Goal: Task Accomplishment & Management: Complete application form

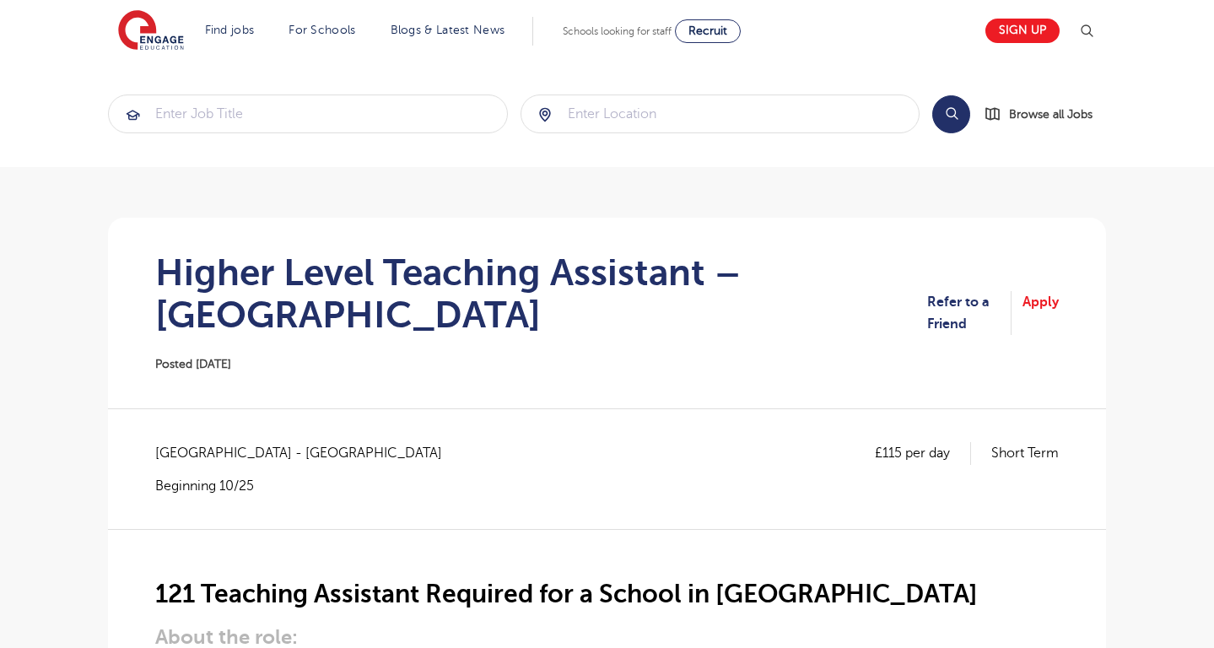
scroll to position [246, 0]
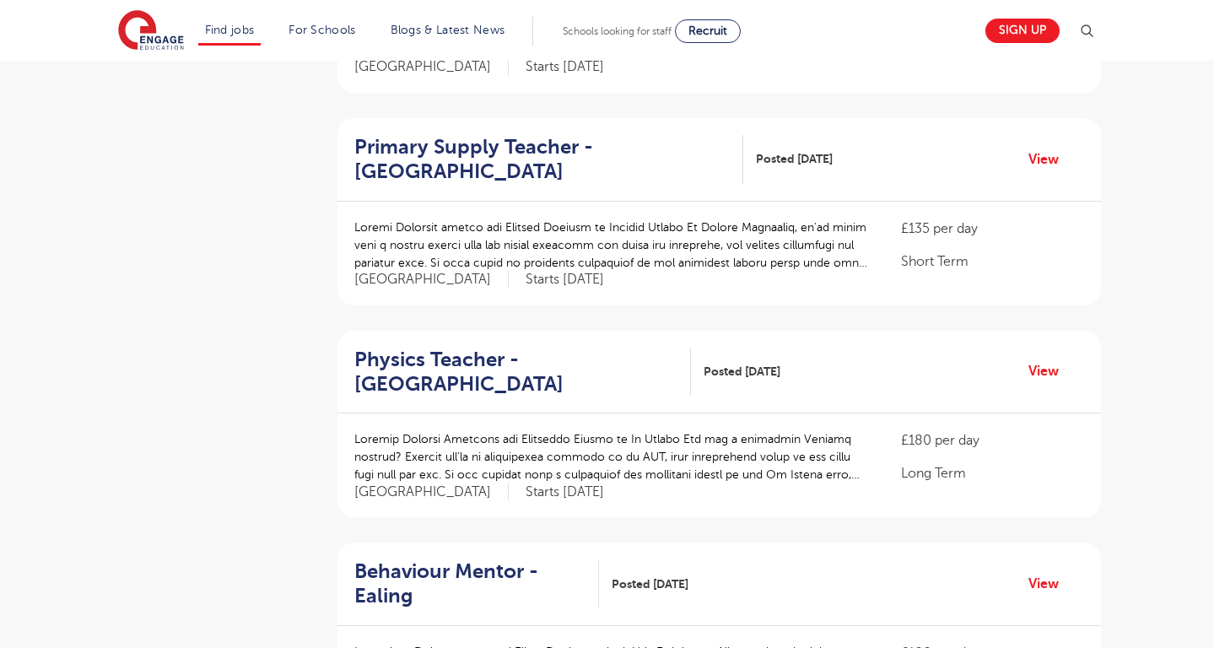
scroll to position [1784, 0]
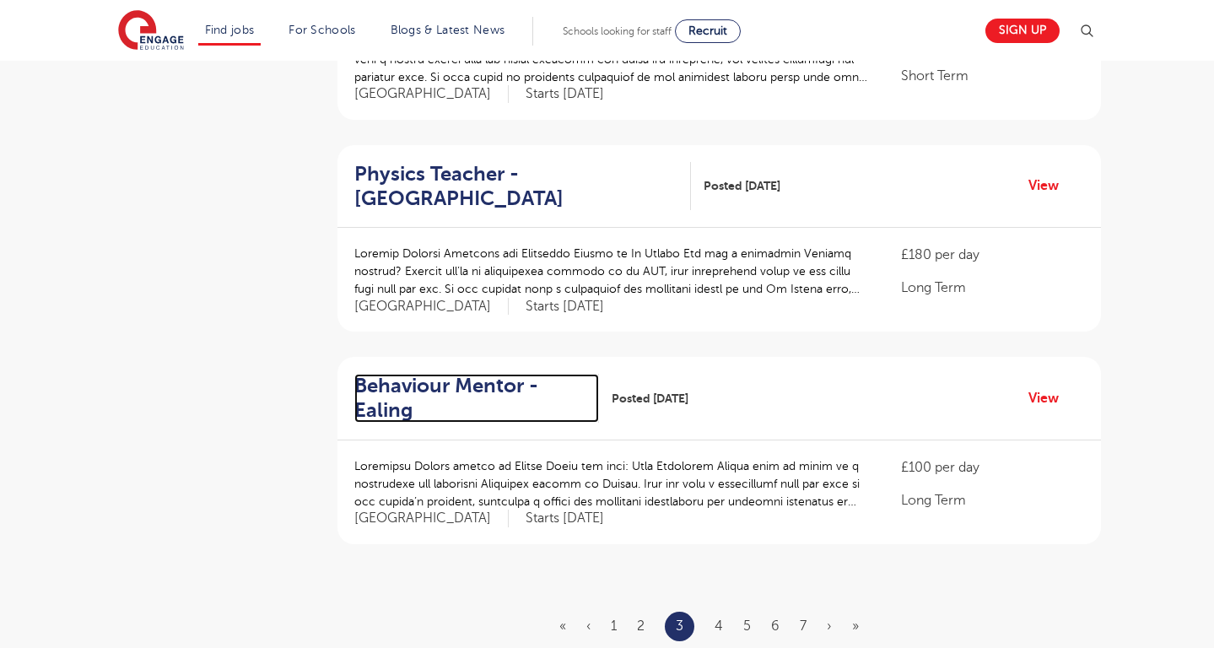
click at [389, 374] on h2 "Behaviour Mentor - Ealing" at bounding box center [470, 398] width 232 height 49
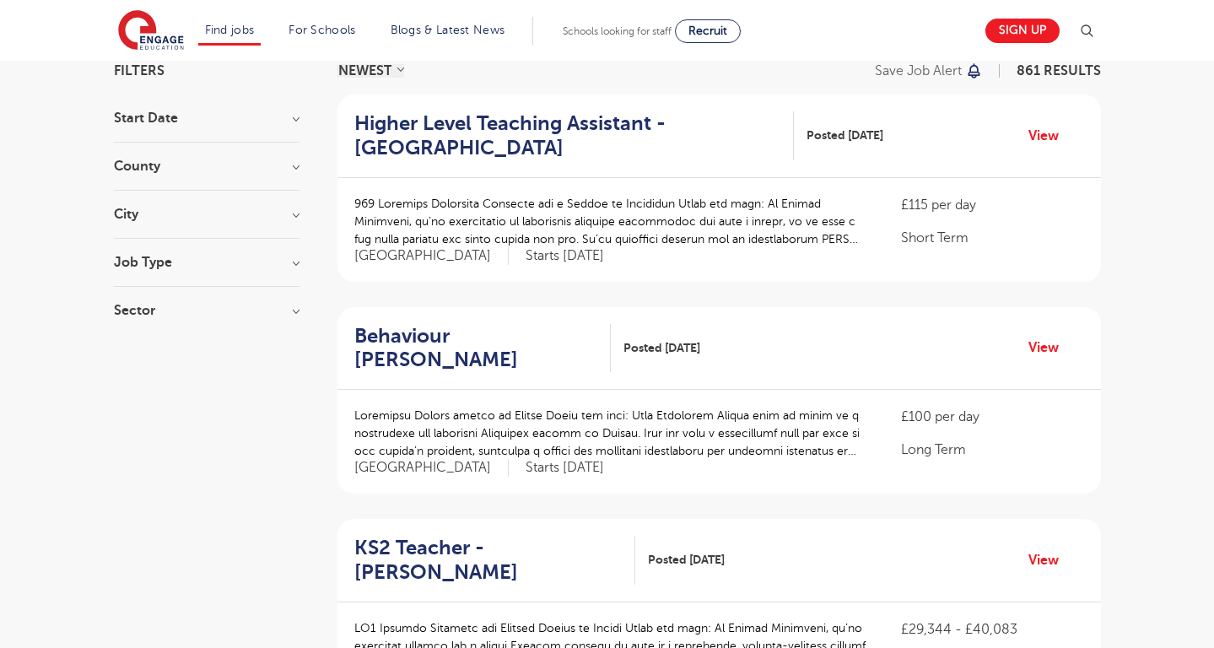
scroll to position [0, 0]
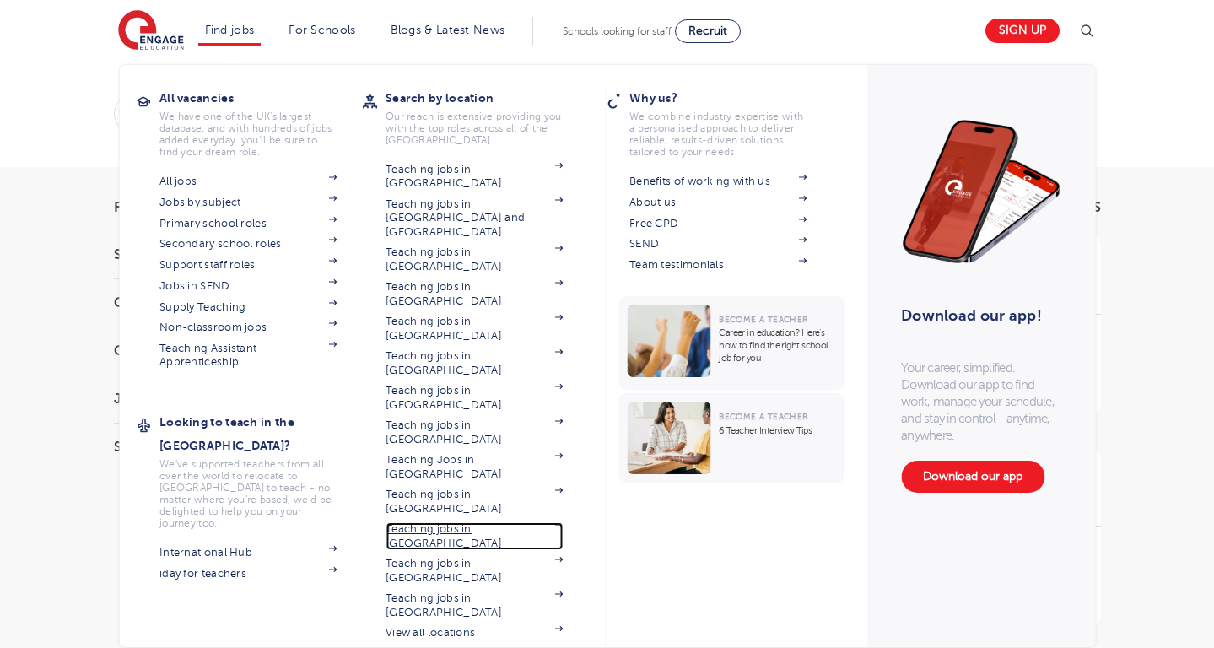
click at [494, 522] on link "Teaching jobs in [GEOGRAPHIC_DATA]" at bounding box center [474, 536] width 177 height 28
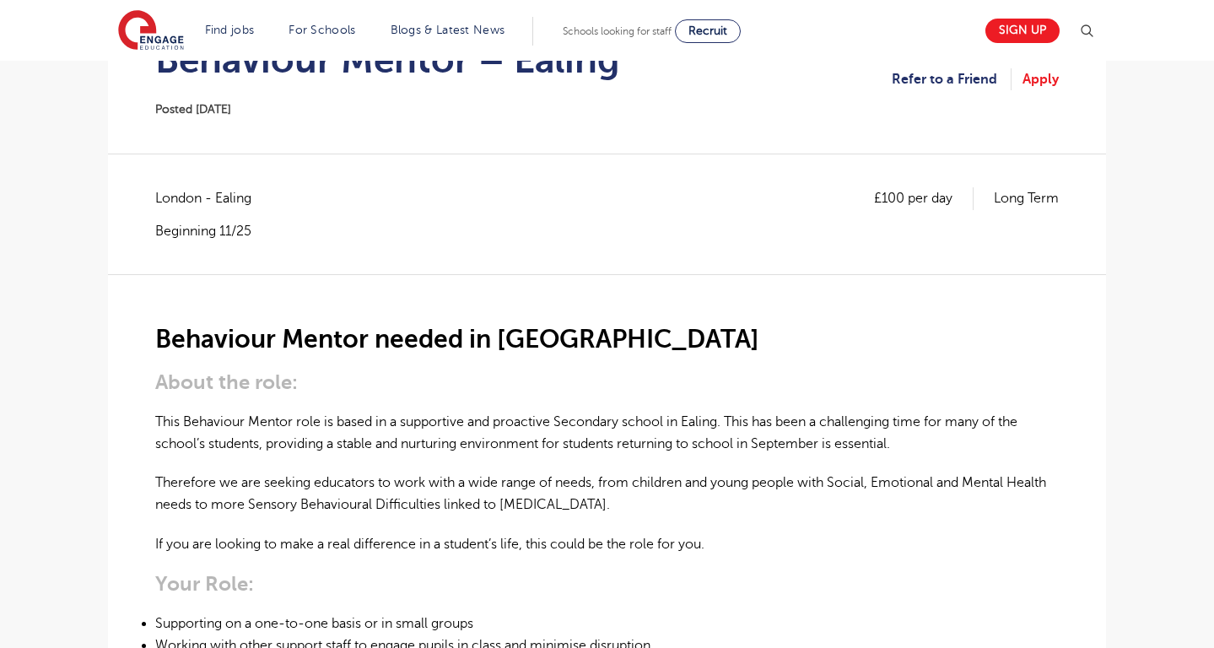
scroll to position [207, 0]
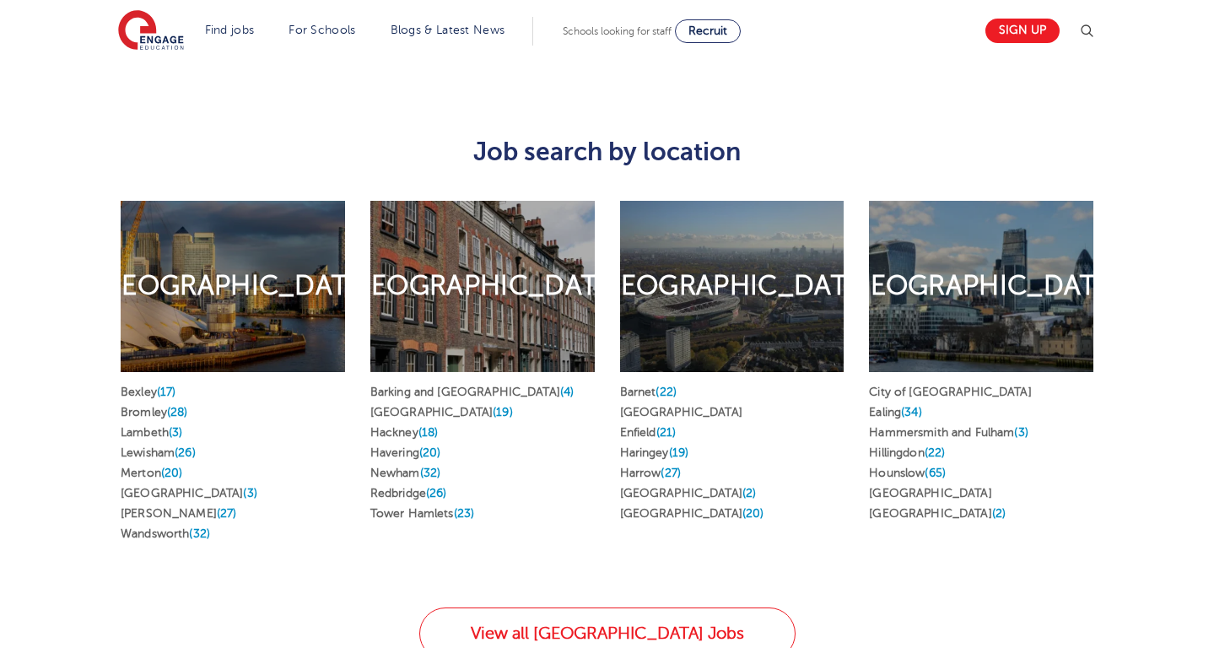
scroll to position [856, 0]
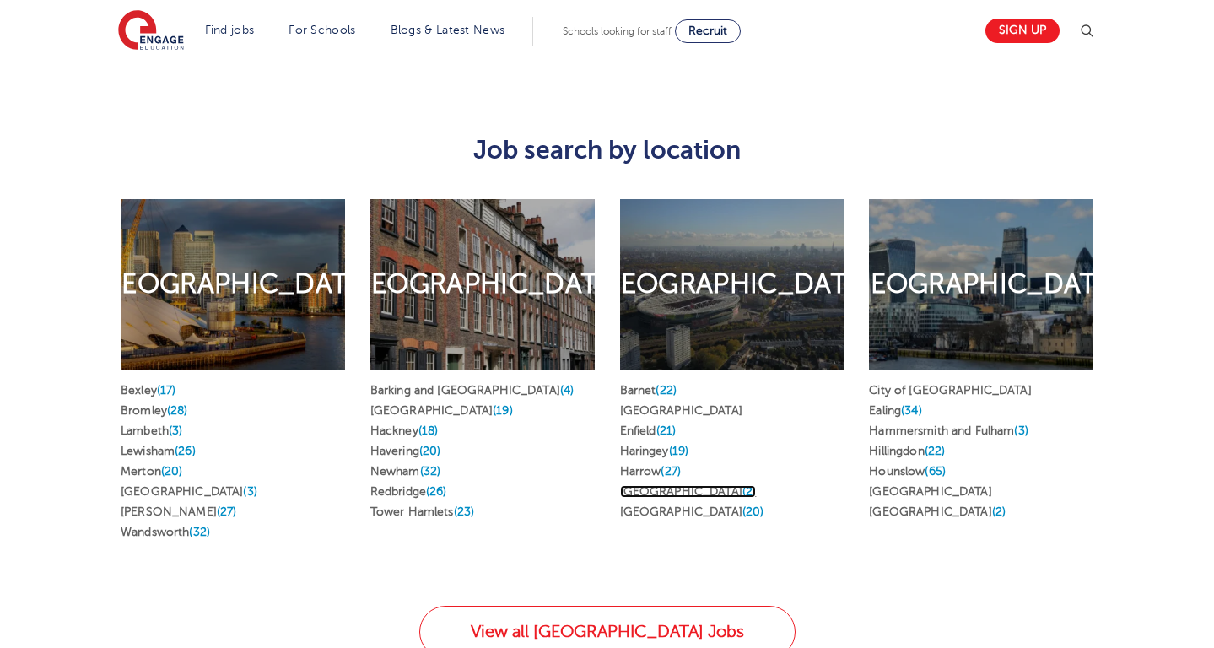
click at [742, 485] on span "(2)" at bounding box center [748, 491] width 13 height 13
click at [992, 505] on span "(2)" at bounding box center [998, 511] width 13 height 13
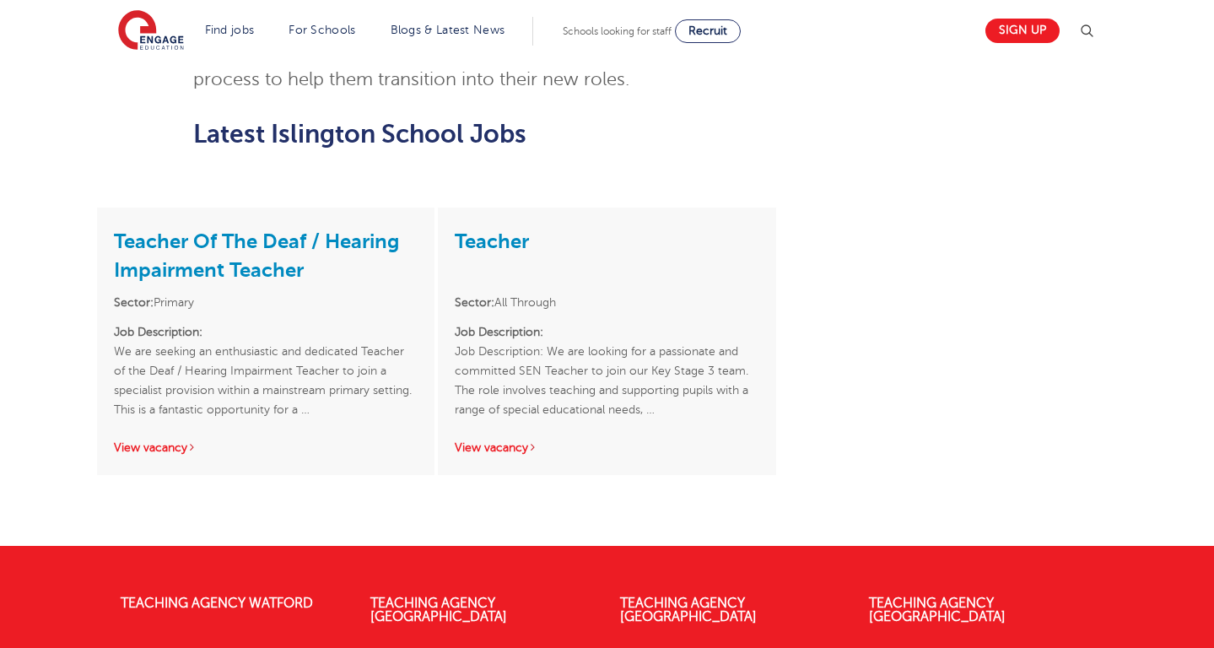
scroll to position [2015, 0]
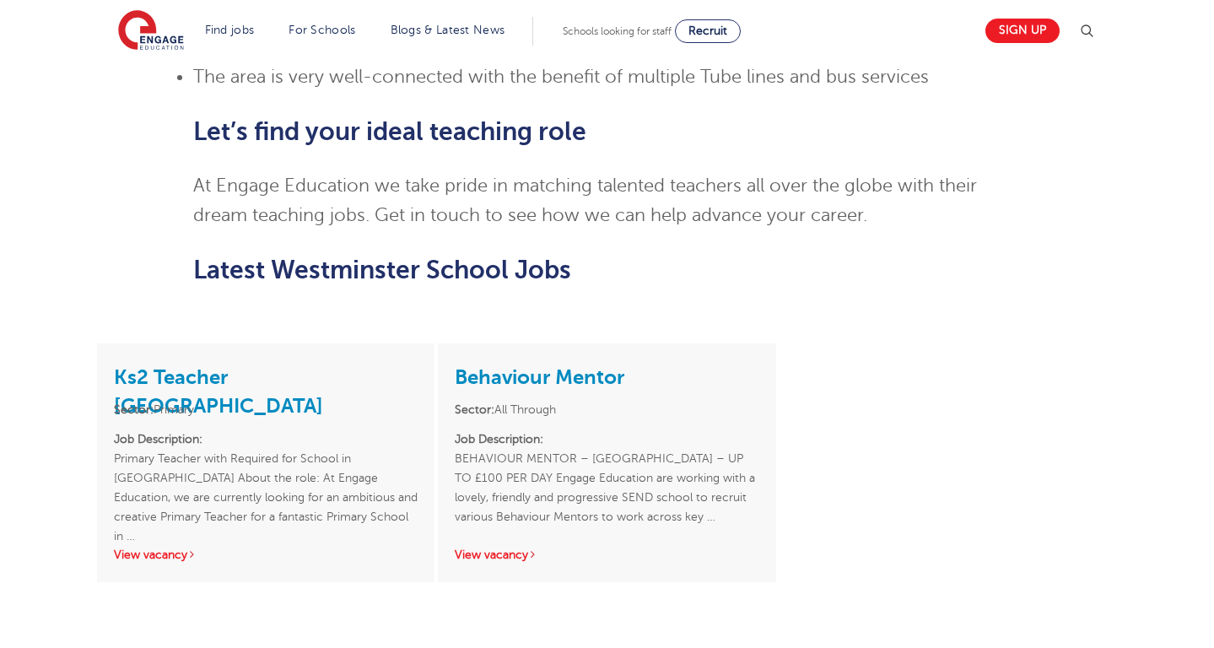
scroll to position [1389, 0]
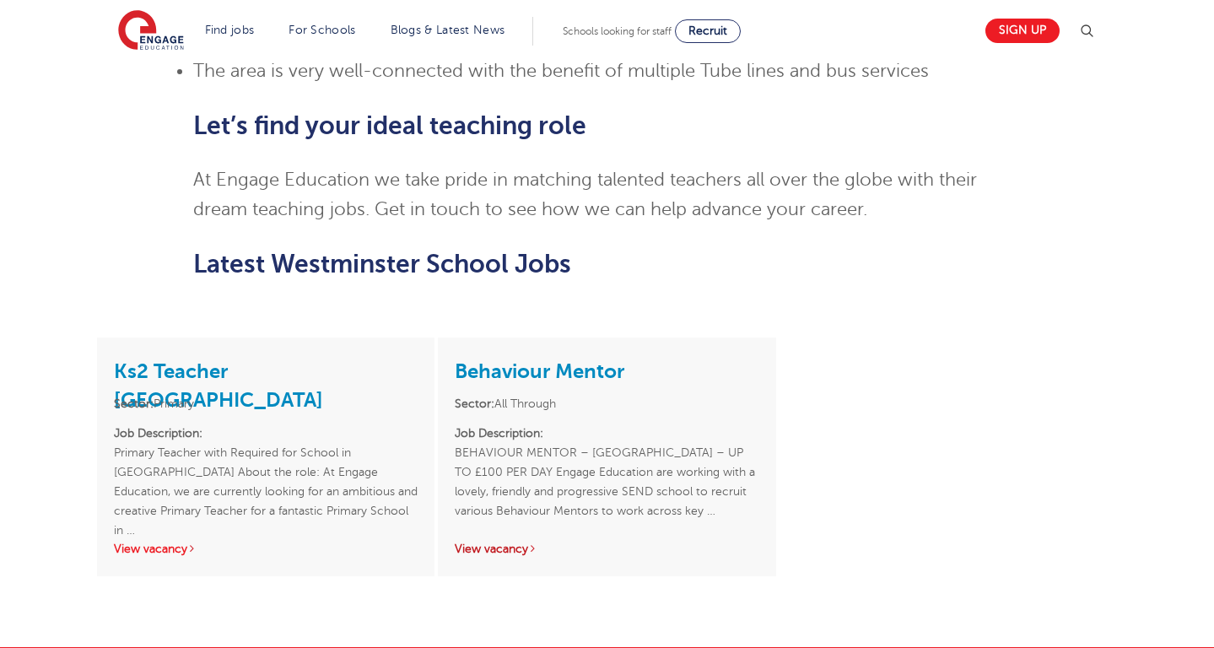
click at [513, 542] on link "View vacancy" at bounding box center [496, 548] width 83 height 13
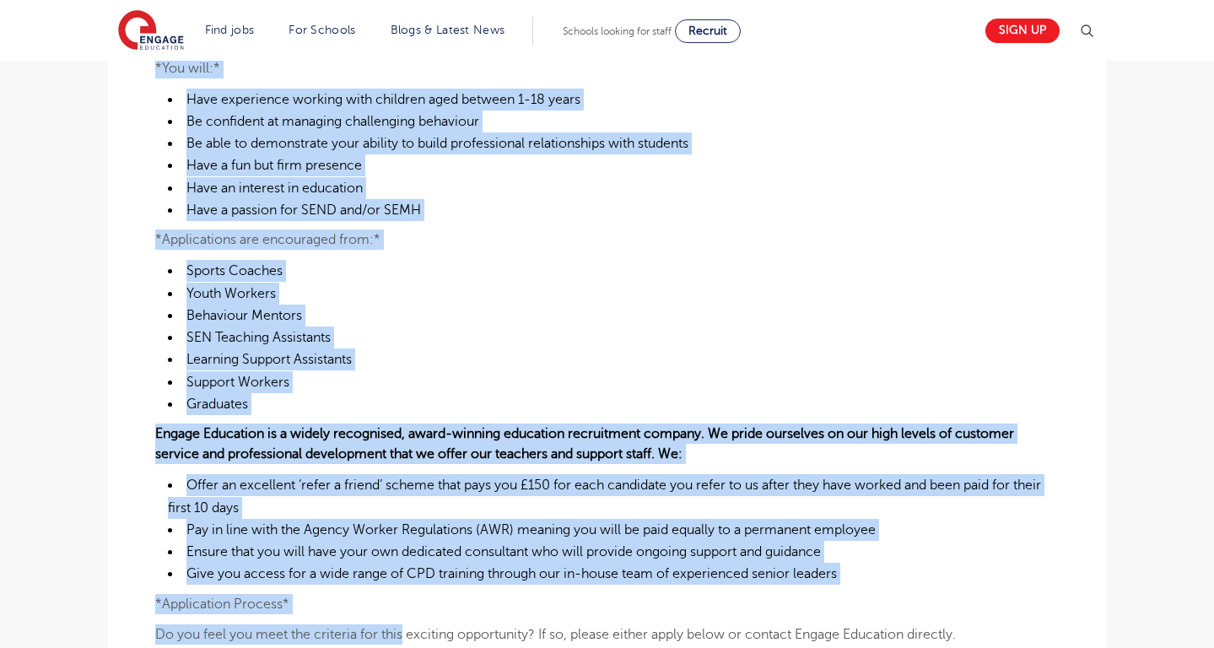
scroll to position [834, 0]
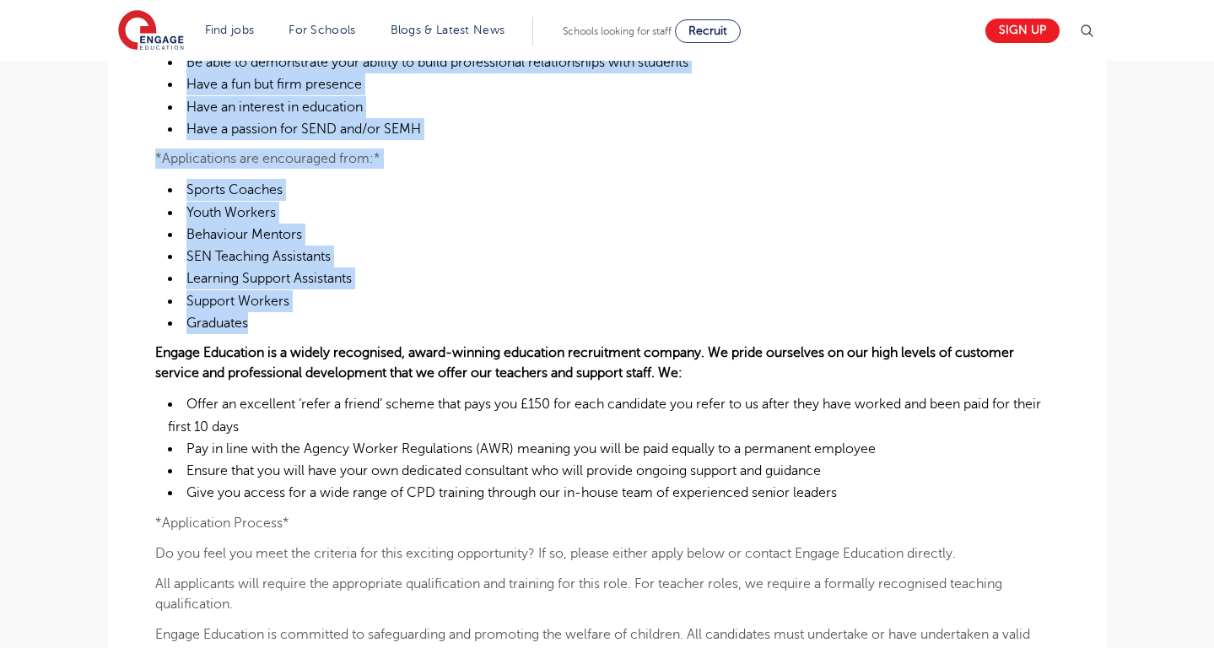
drag, startPoint x: 157, startPoint y: 112, endPoint x: 419, endPoint y: 319, distance: 334.0
click at [419, 319] on div "BEHAVIOUR MENTOR – CAMDEN – UP TO £100 PER DAY Engage Education are working wit…" at bounding box center [607, 194] width 904 height 1082
copy div "BEHAVIOUR MENTOR – CAMDEN – UP TO £100 PER DAY Engage Education are working wit…"
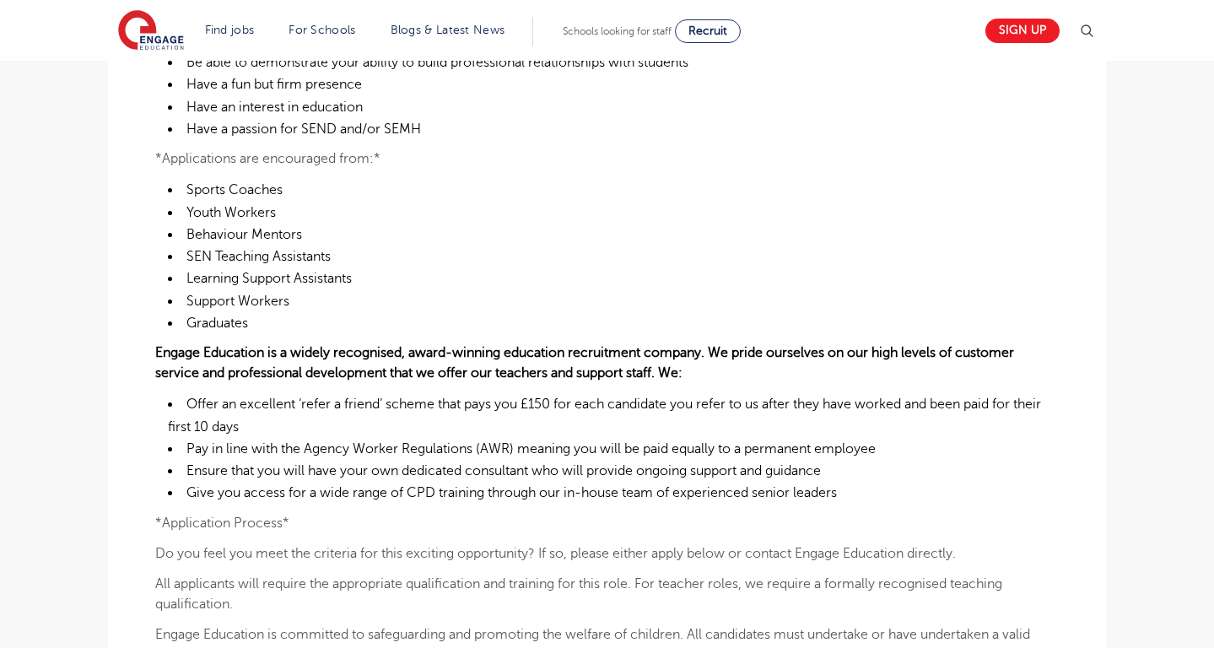
click at [291, 424] on li "Offer an excellent ‘refer a friend’ scheme that pays you £150 for each candidat…" at bounding box center [613, 415] width 891 height 45
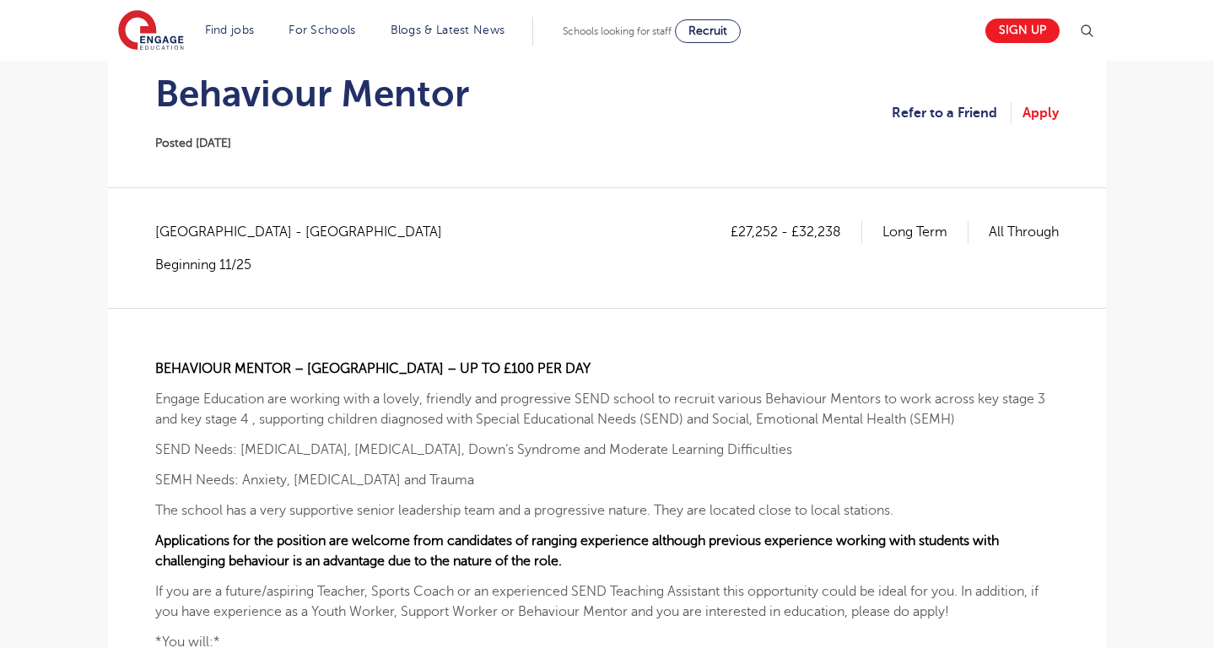
scroll to position [0, 0]
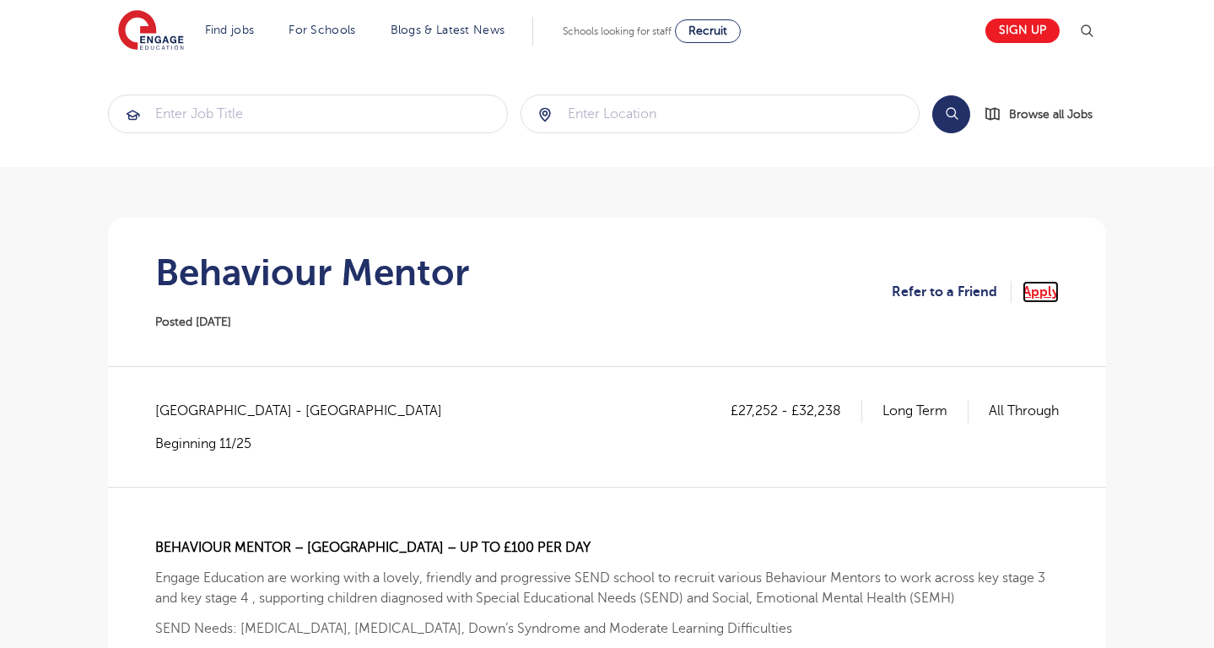
click at [1037, 292] on link "Apply" at bounding box center [1040, 292] width 36 height 22
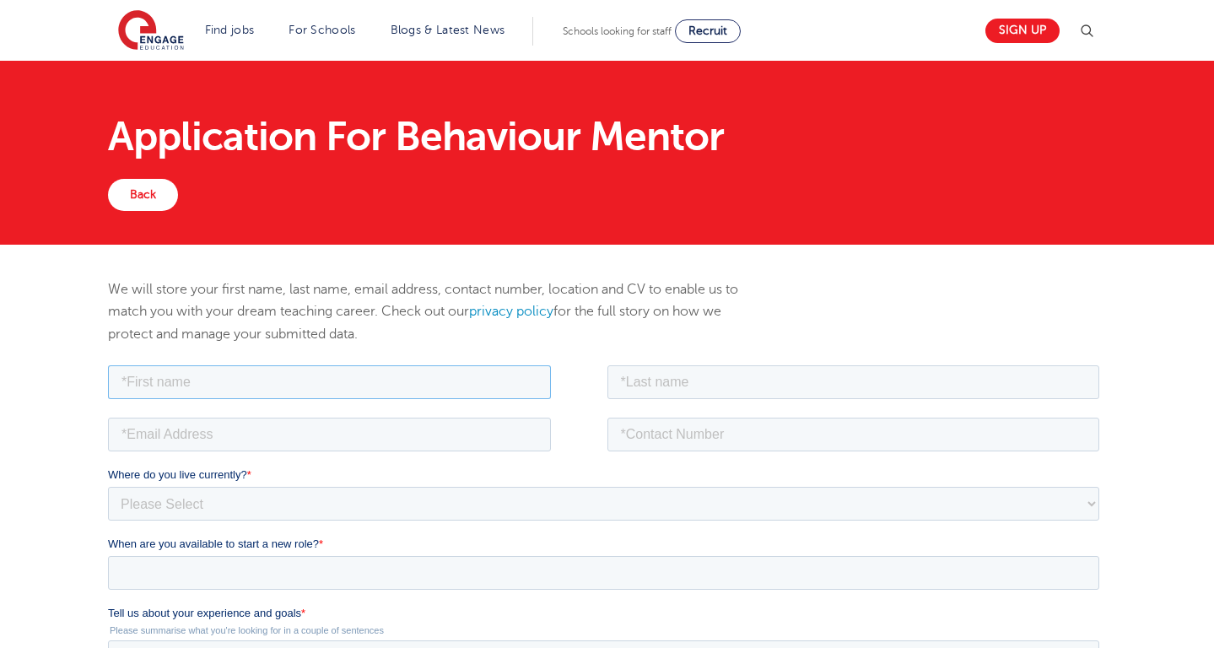
click at [415, 384] on input "text" at bounding box center [329, 381] width 443 height 34
type input "[MEDICAL_DATA][PERSON_NAME]"
type input "[PERSON_NAME]"
type input "07411065156"
click at [277, 434] on input "email" at bounding box center [329, 434] width 443 height 34
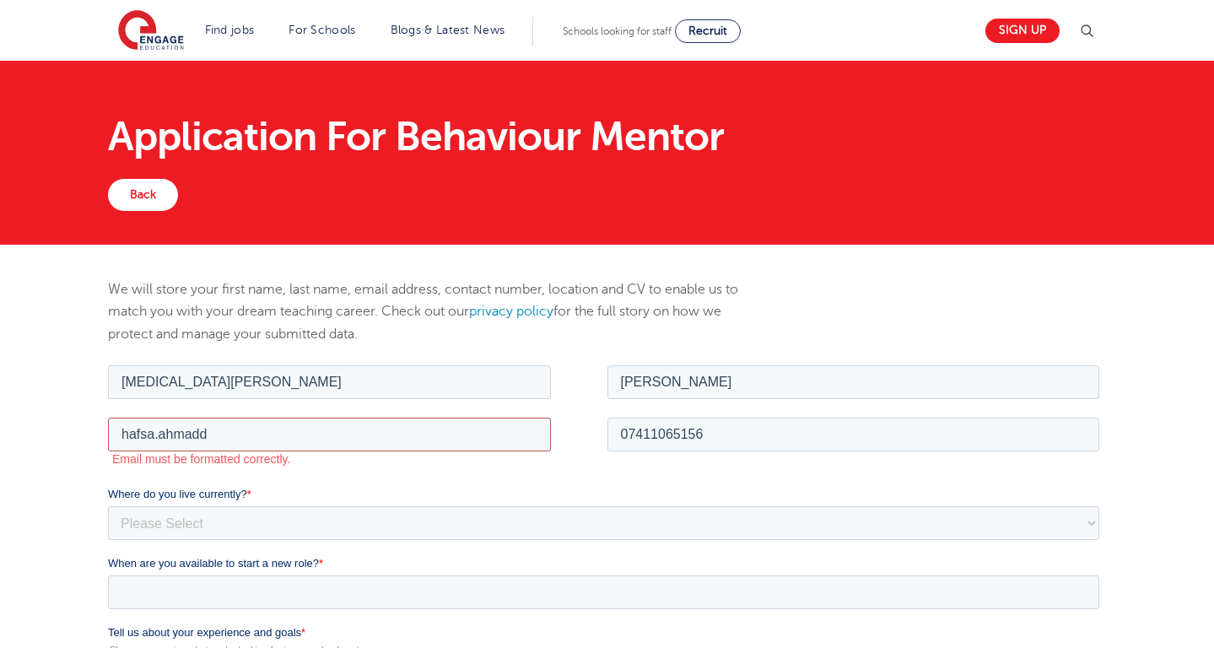
type input "[EMAIL_ADDRESS][DOMAIN_NAME]"
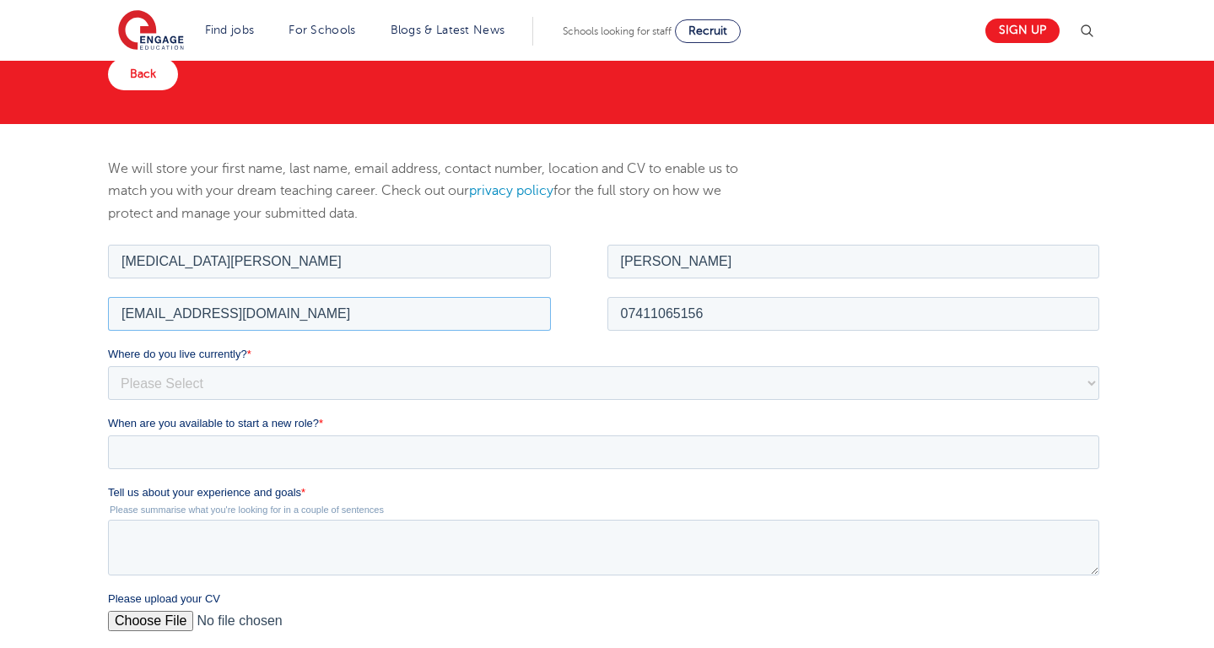
scroll to position [140, 0]
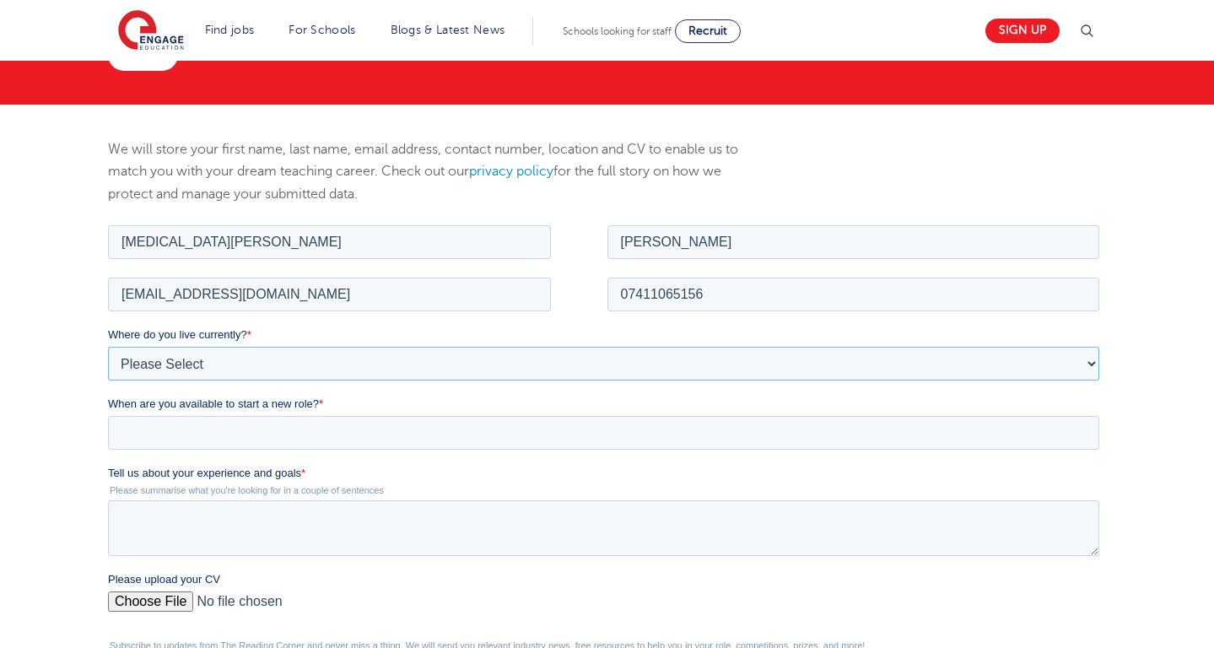
click at [154, 356] on select "Please Select [GEOGRAPHIC_DATA] [GEOGRAPHIC_DATA] [GEOGRAPHIC_DATA] [GEOGRAPHIC…" at bounding box center [603, 363] width 991 height 34
select select "UK"
click at [108, 346] on select "Please Select [GEOGRAPHIC_DATA] [GEOGRAPHIC_DATA] [GEOGRAPHIC_DATA] [GEOGRAPHIC…" at bounding box center [603, 363] width 991 height 34
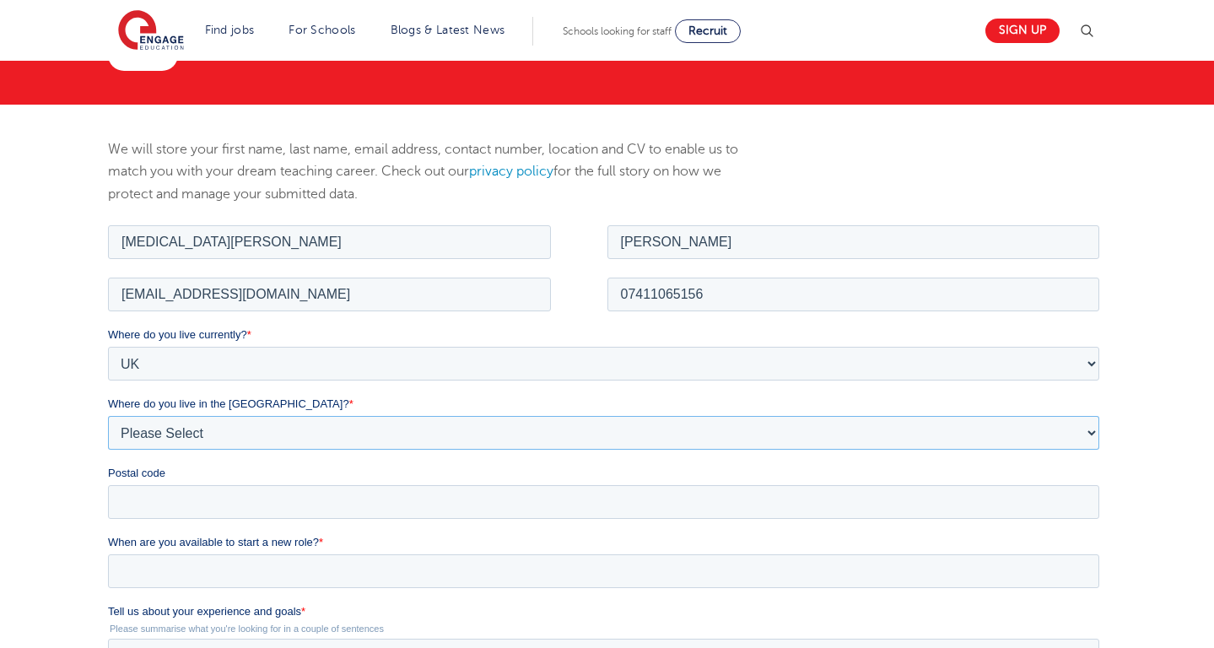
click at [168, 439] on select "Please Select Overseas [GEOGRAPHIC_DATA] [GEOGRAPHIC_DATA] [GEOGRAPHIC_DATA] [G…" at bounding box center [603, 432] width 991 height 34
select select "[GEOGRAPHIC_DATA]"
click at [108, 415] on select "Please Select Overseas [GEOGRAPHIC_DATA] [GEOGRAPHIC_DATA] [GEOGRAPHIC_DATA] [G…" at bounding box center [603, 432] width 991 height 34
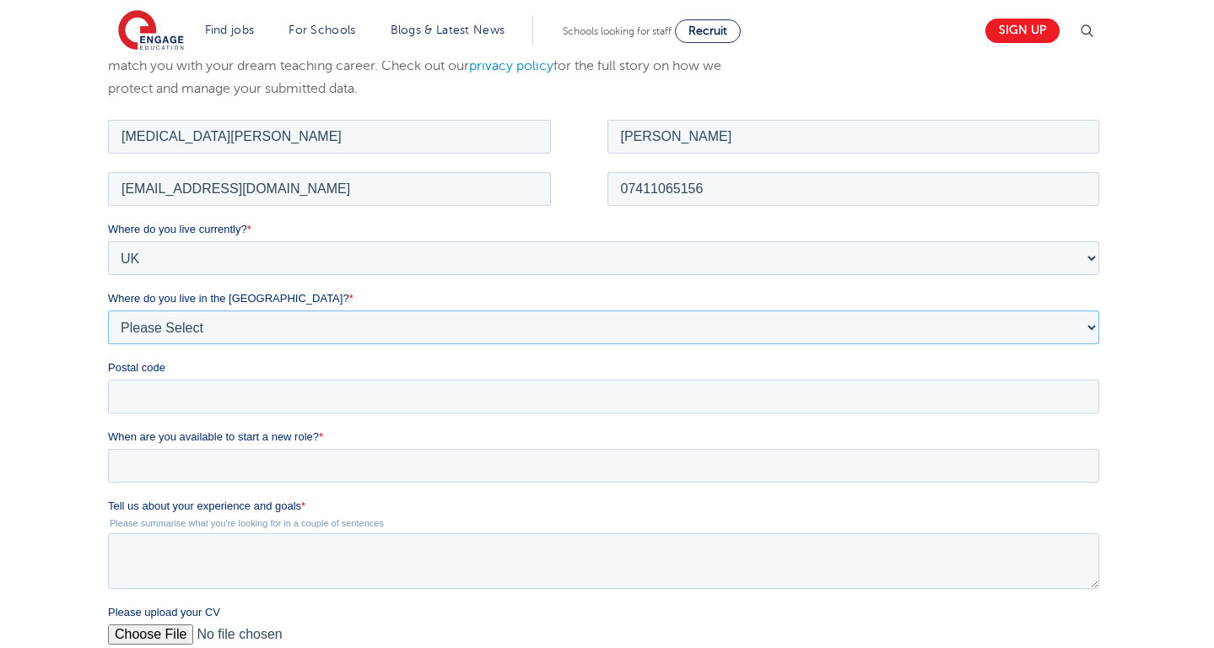
scroll to position [248, 0]
click at [144, 460] on input "When are you available to start a new role? *" at bounding box center [603, 462] width 991 height 34
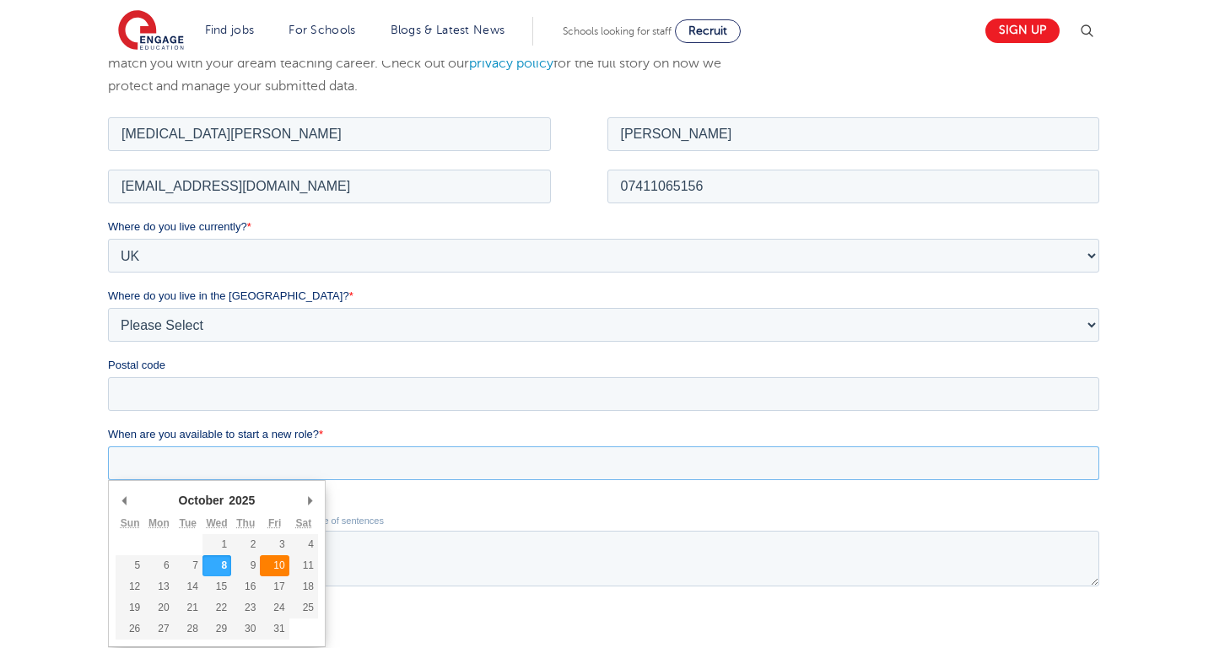
type div "[DATE]"
type input "[DATE]"
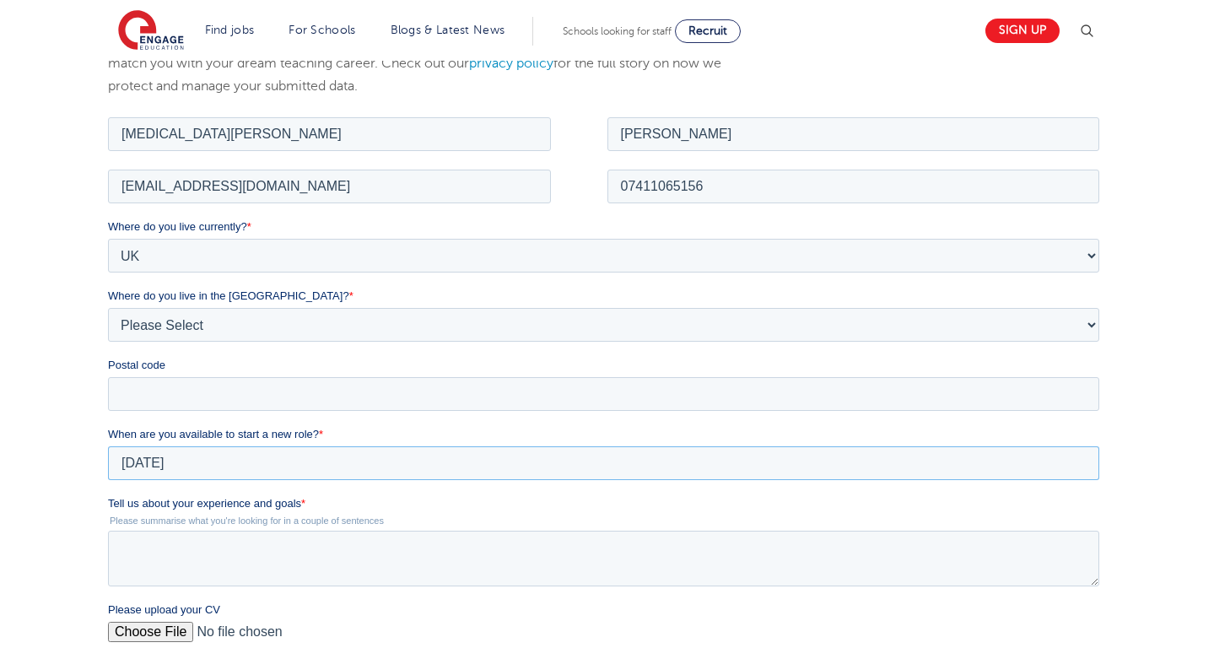
click at [214, 464] on input "[DATE]" at bounding box center [603, 462] width 991 height 34
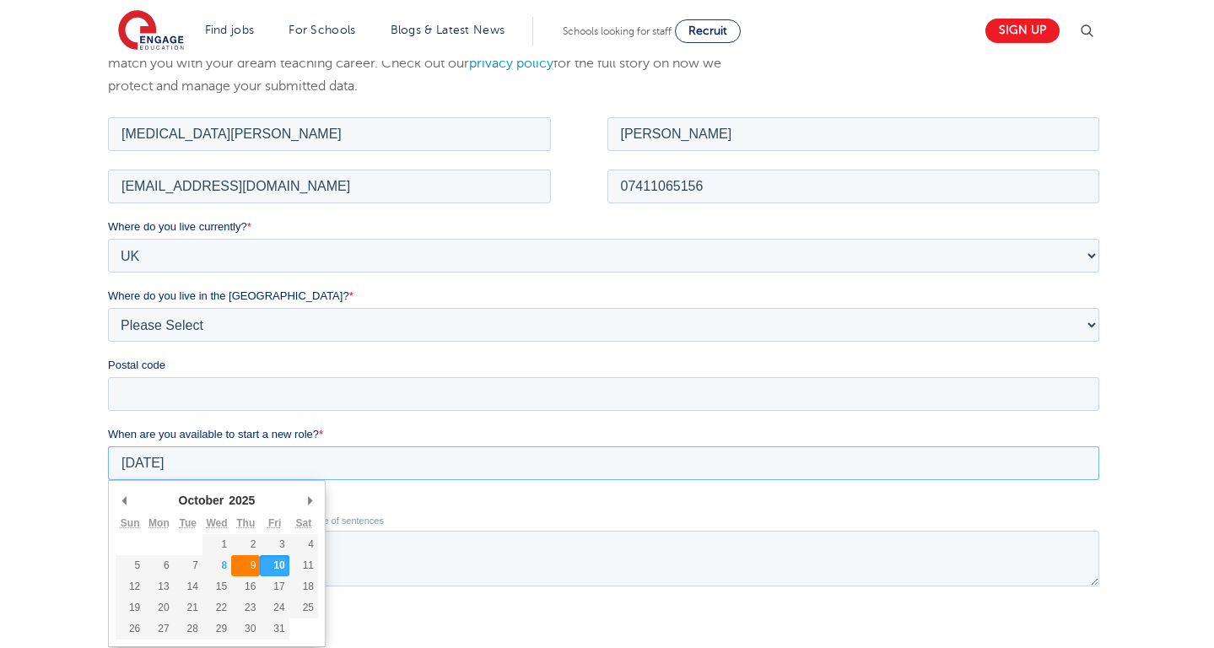
type div "[DATE]"
type input "[DATE]"
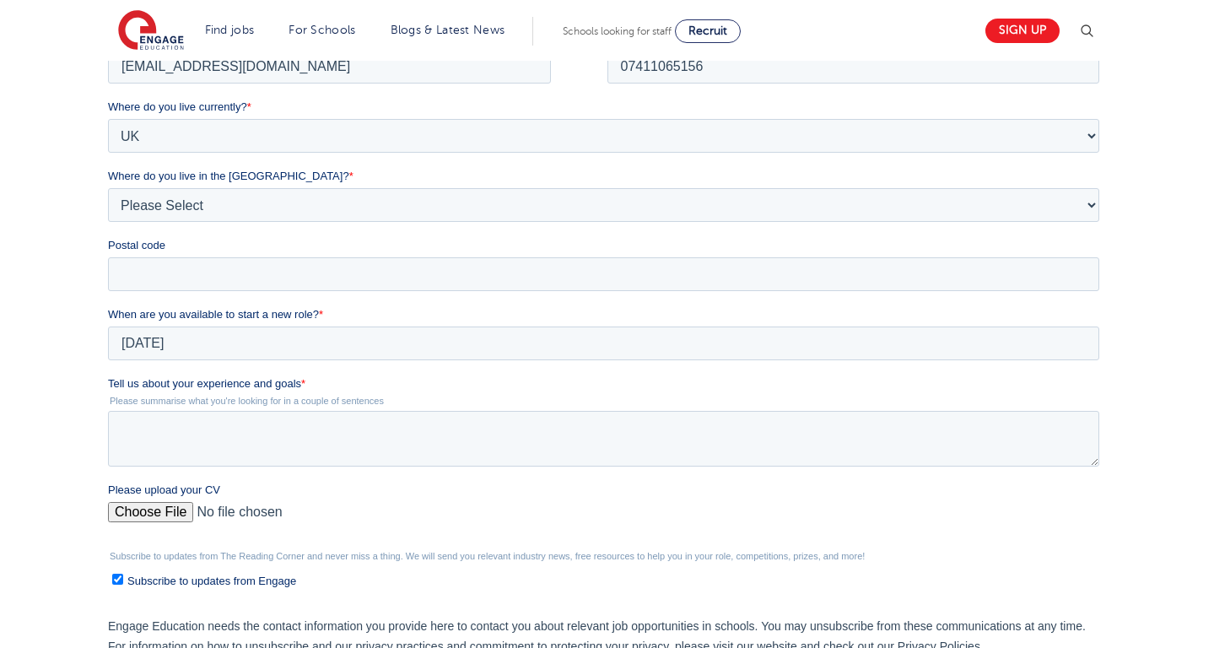
scroll to position [391, 0]
